Goal: Use online tool/utility: Utilize a website feature to perform a specific function

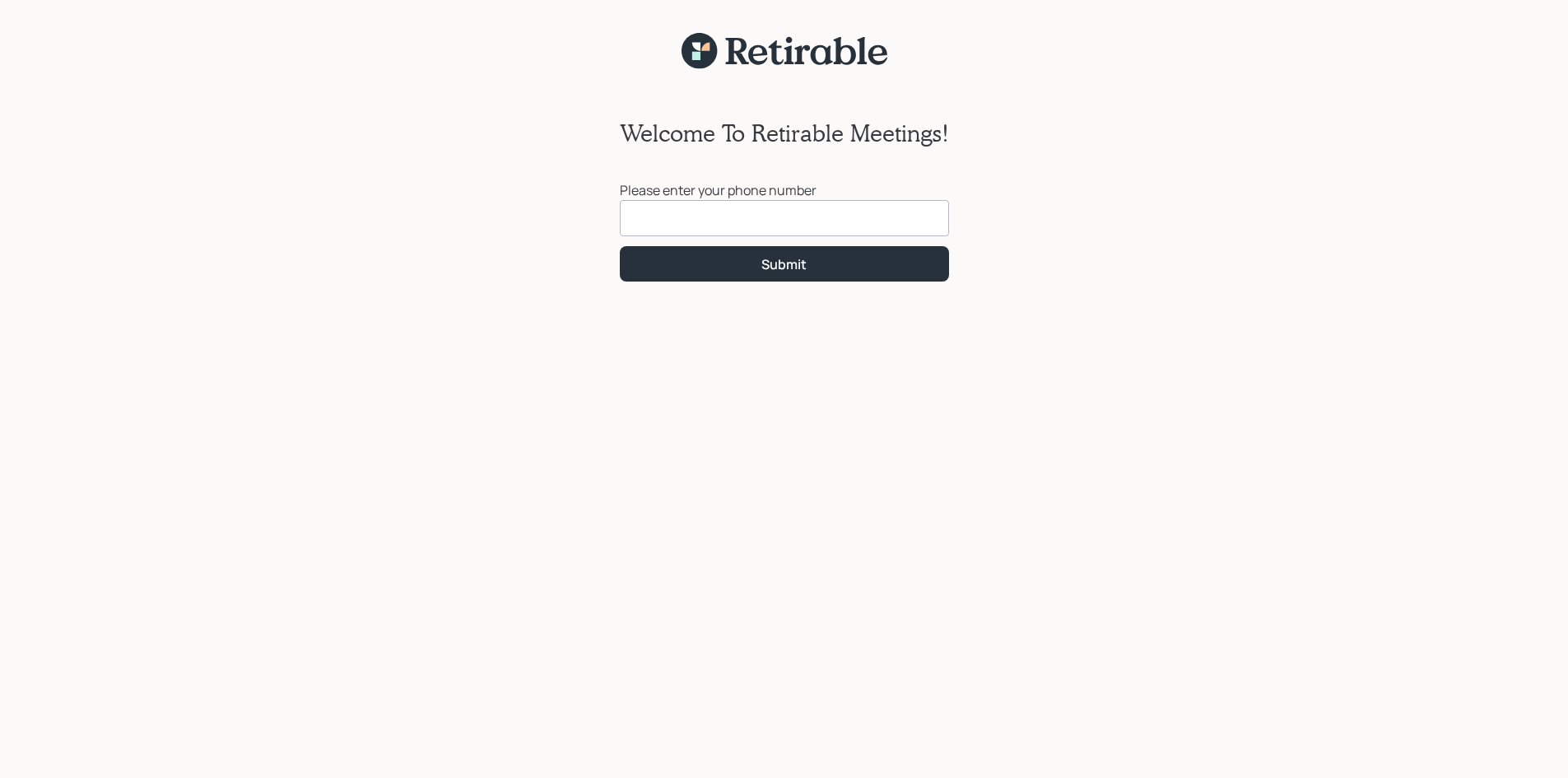
click at [675, 213] on input at bounding box center [784, 218] width 329 height 37
type input "[PHONE_NUMBER]"
click at [739, 268] on button "Submit" at bounding box center [784, 264] width 329 height 36
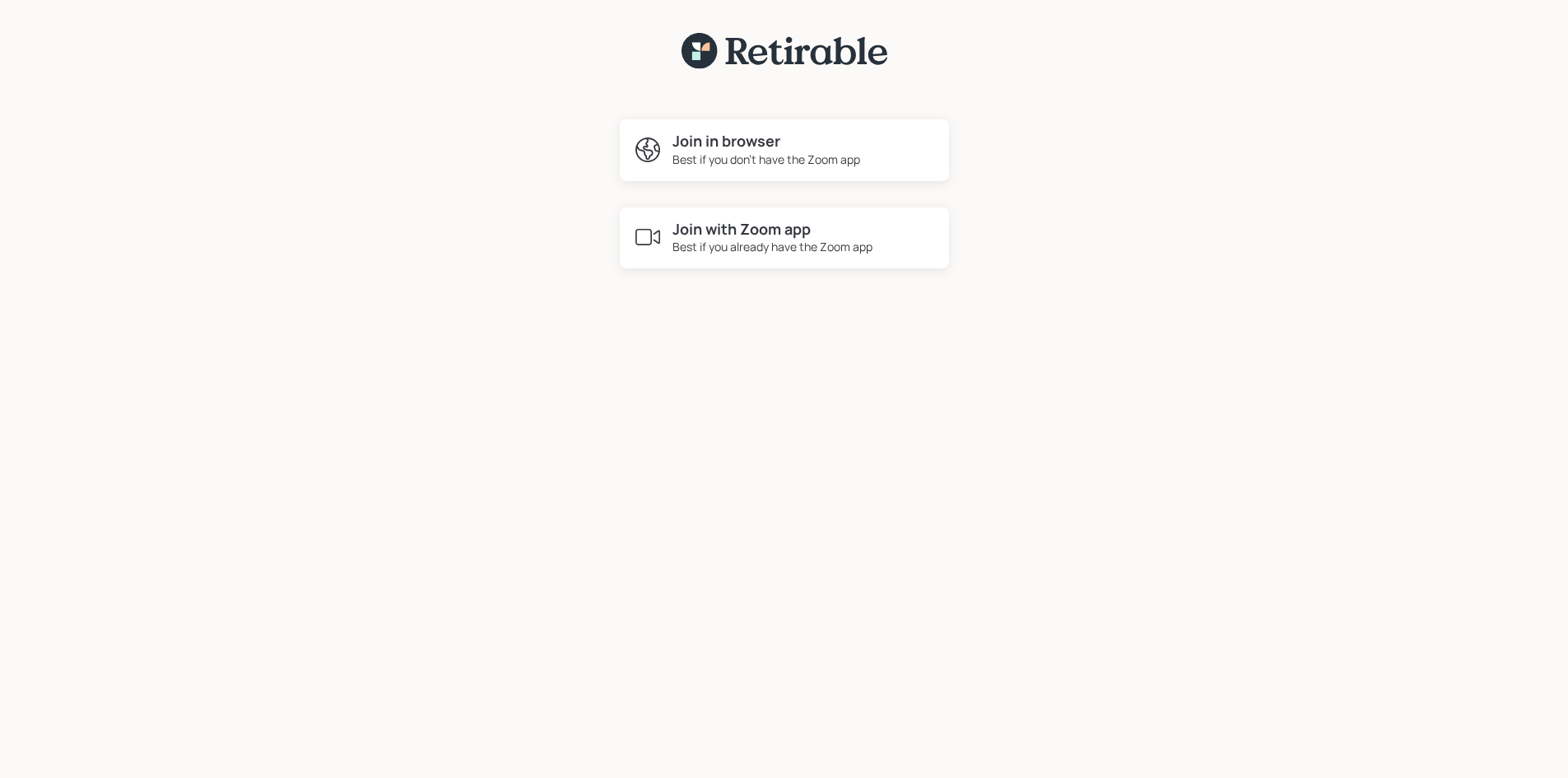
click at [758, 245] on div "Best if you already have the Zoom app" at bounding box center [773, 246] width 200 height 17
